Goal: Find specific page/section: Find specific page/section

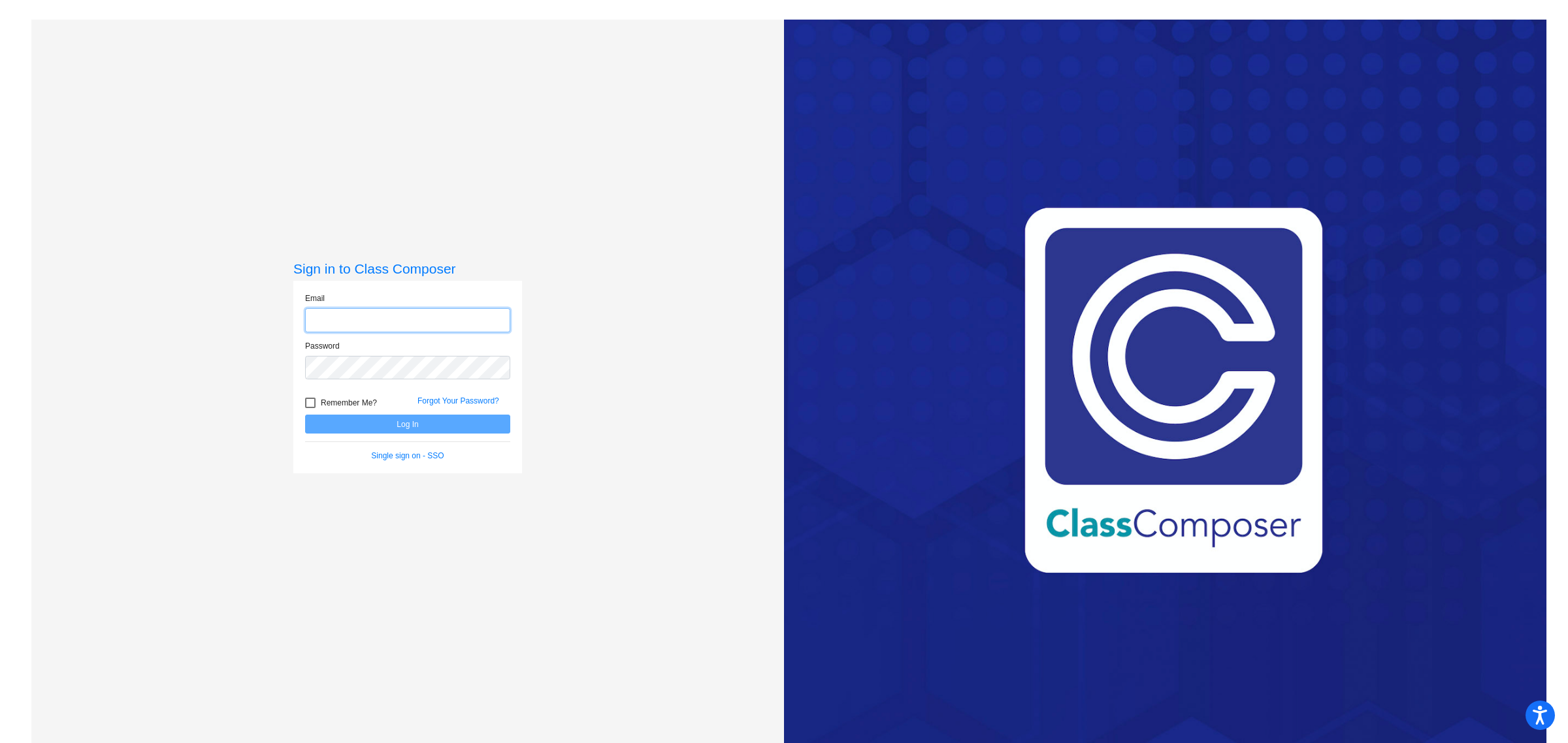
click at [0, 742] on com-1password-button at bounding box center [0, 743] width 0 height 0
type input "[EMAIL_ADDRESS][DOMAIN_NAME]"
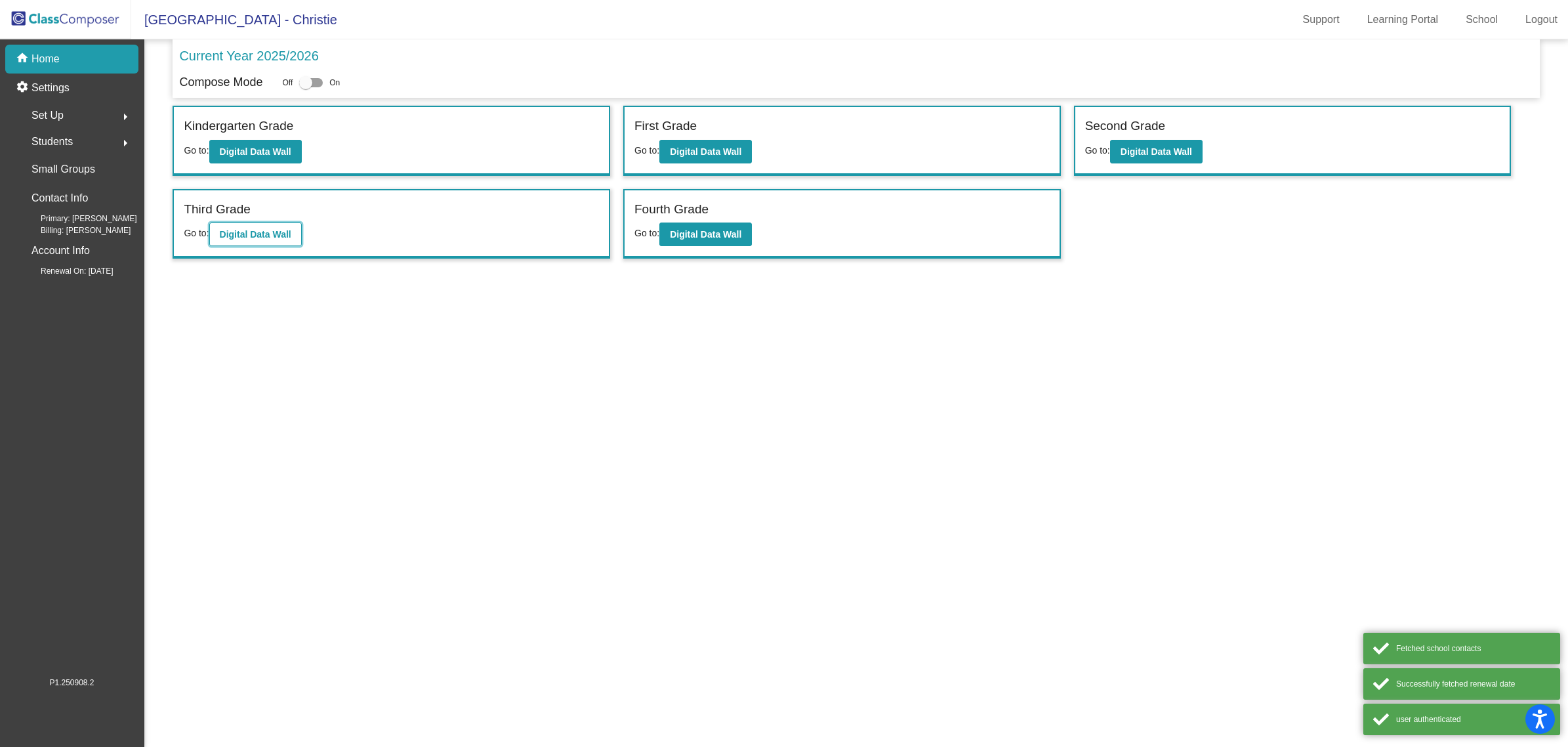
click at [282, 230] on b "Digital Data Wall" at bounding box center [256, 234] width 71 height 10
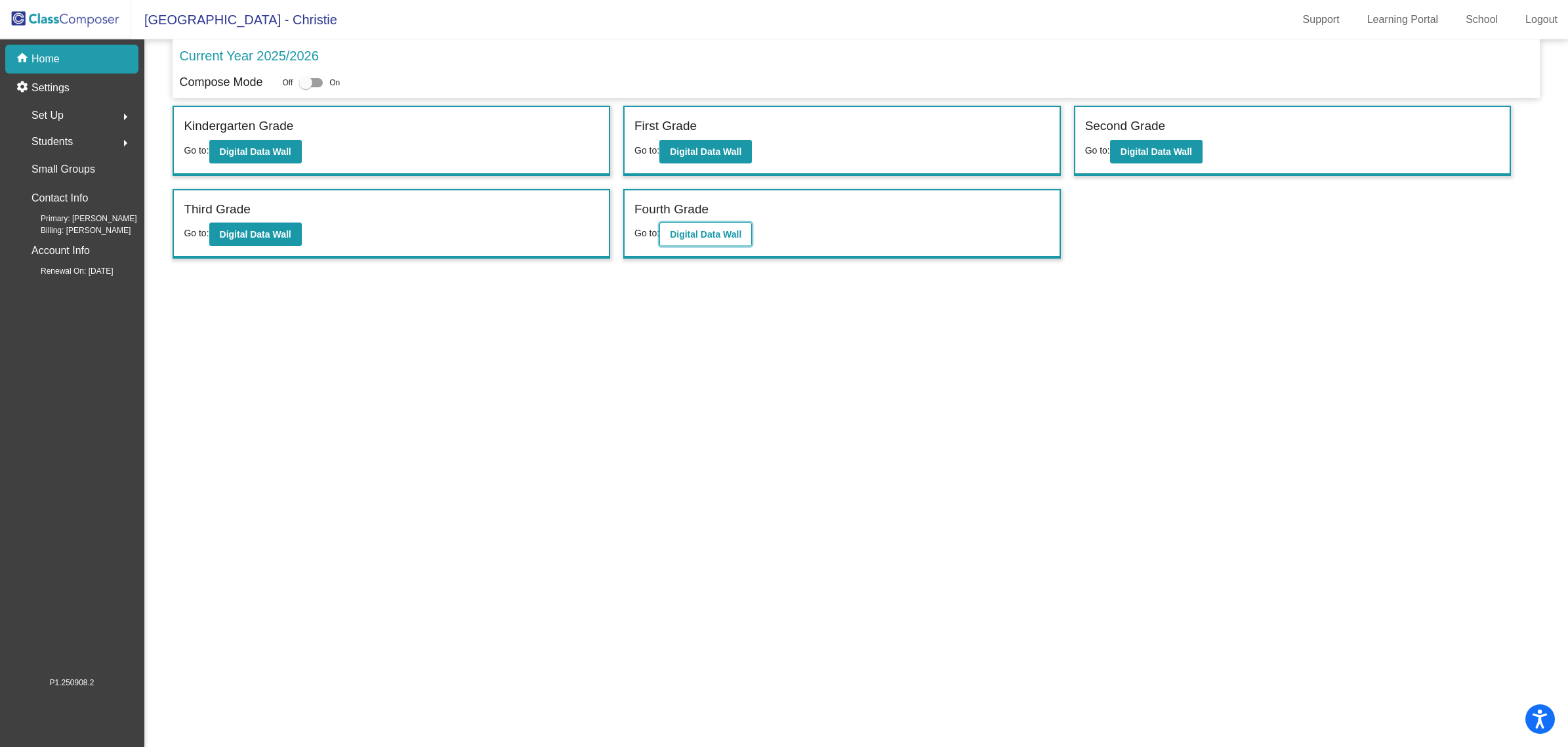
click at [716, 234] on b "Digital Data Wall" at bounding box center [705, 234] width 71 height 10
